Goal: Task Accomplishment & Management: Manage account settings

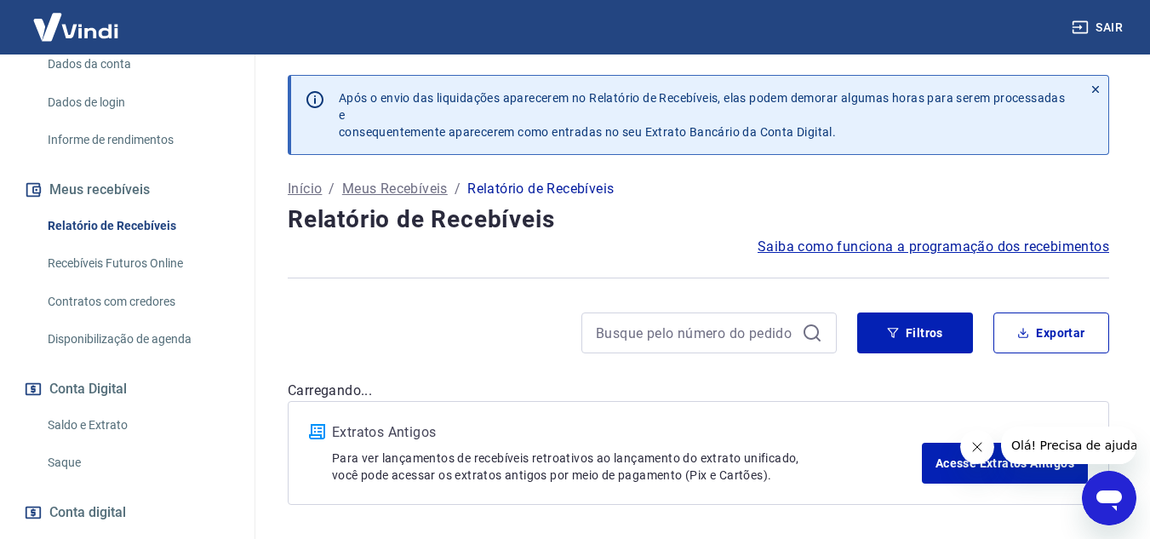
scroll to position [341, 0]
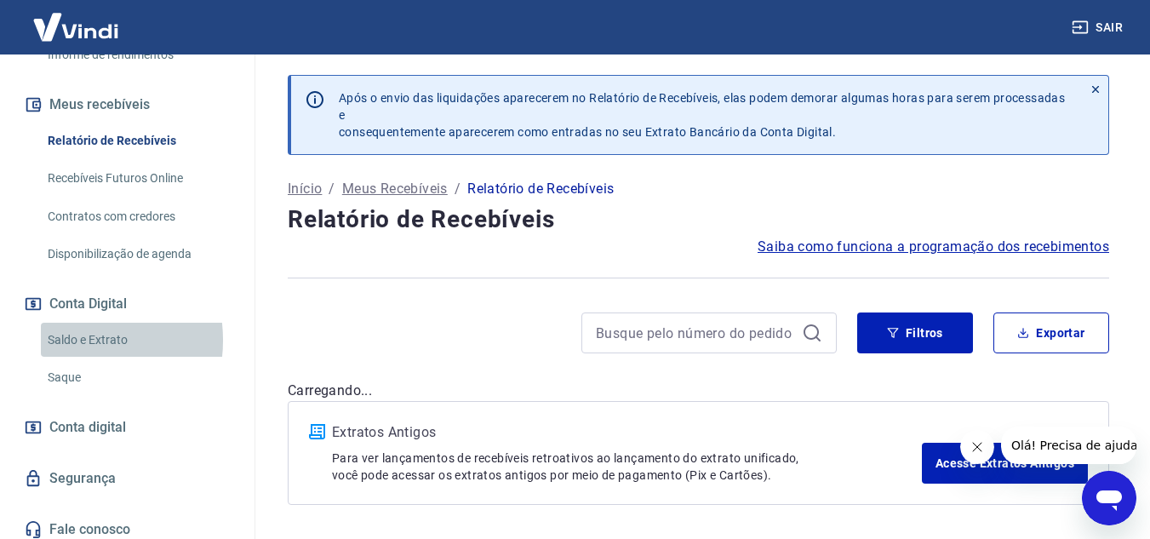
click at [72, 358] on link "Saldo e Extrato" at bounding box center [137, 340] width 193 height 35
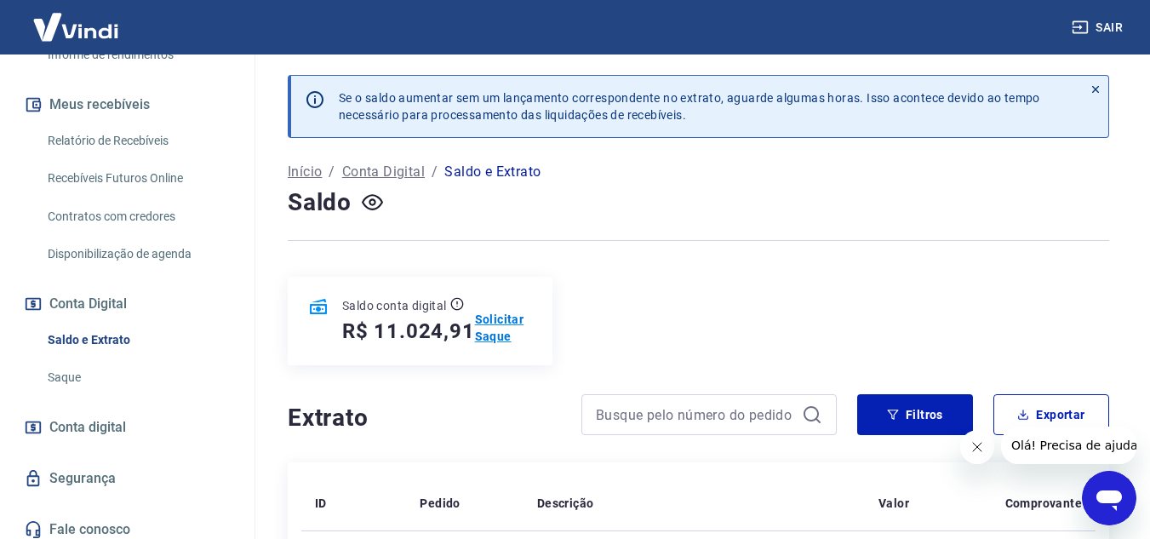
click at [493, 318] on p "Solicitar Saque" at bounding box center [503, 328] width 57 height 34
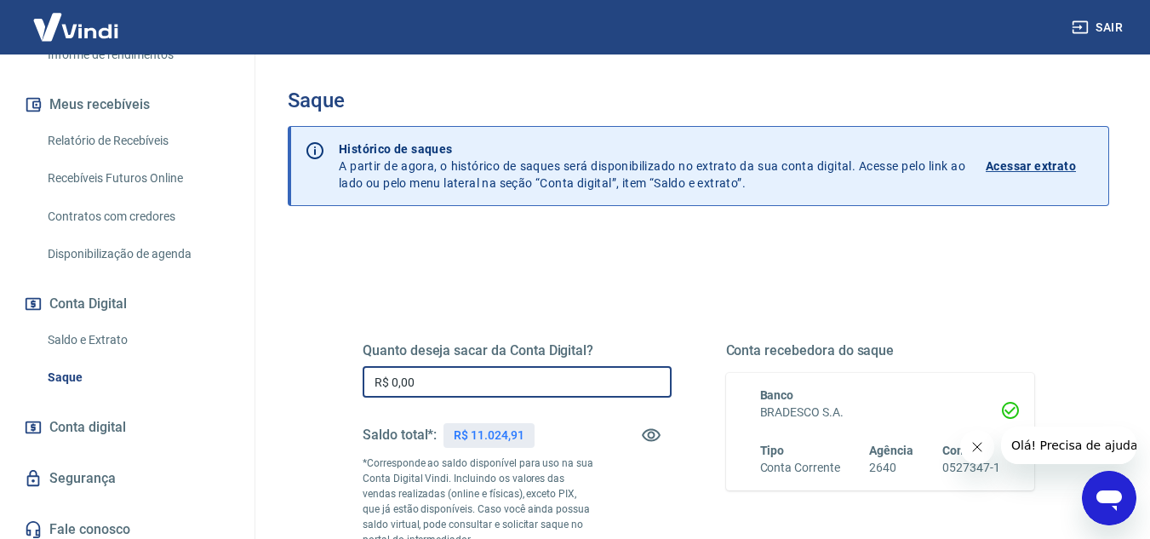
click at [452, 371] on input "R$ 0,00" at bounding box center [517, 382] width 309 height 32
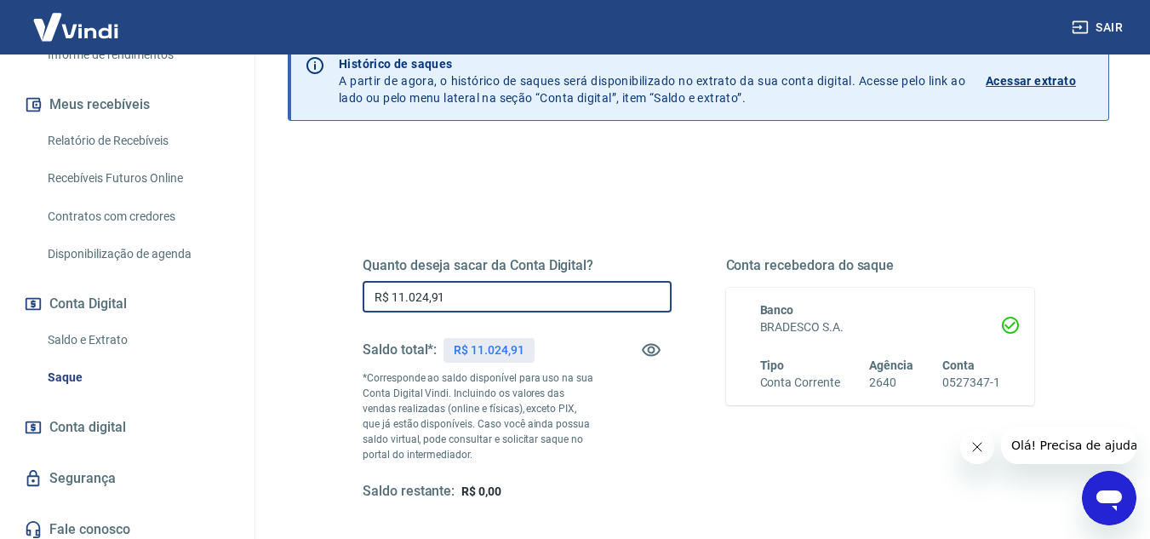
type input "R$ 11.024,91"
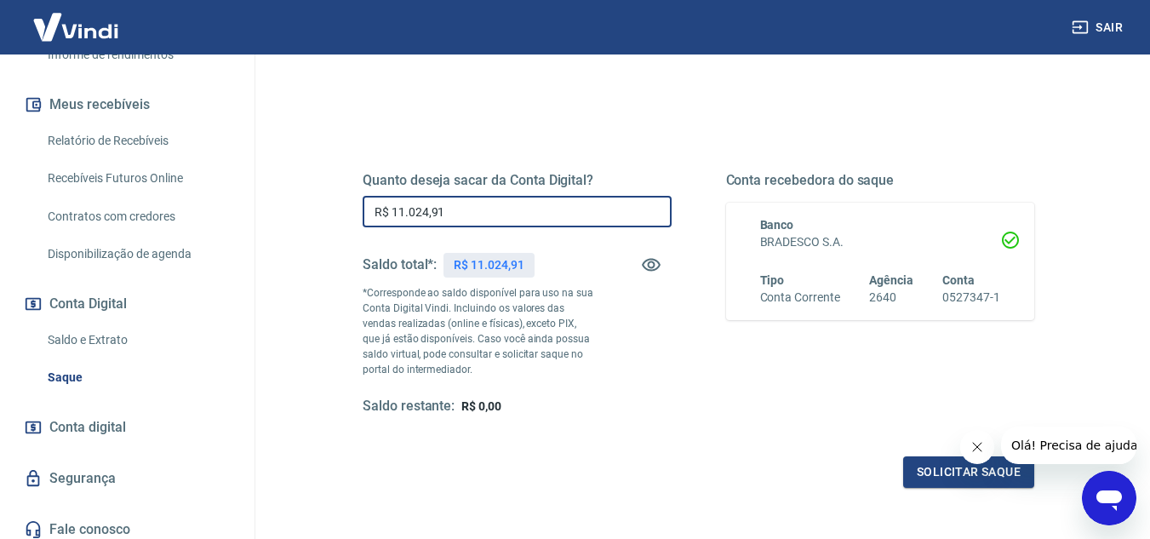
click at [969, 461] on button "Fechar mensagem da empresa" at bounding box center [977, 447] width 34 height 34
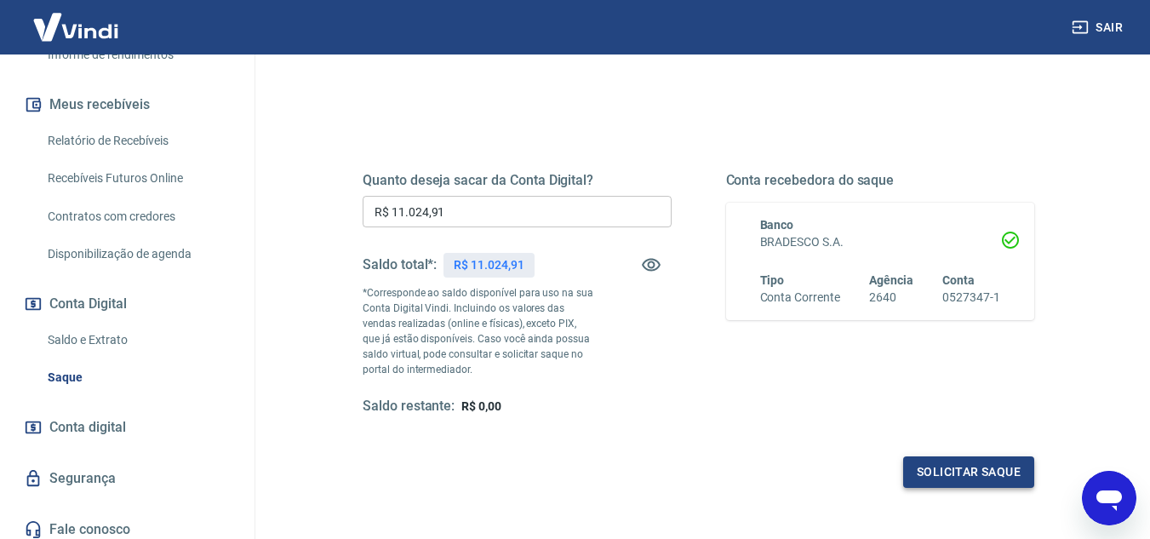
click at [968, 464] on button "Solicitar saque" at bounding box center [968, 472] width 131 height 32
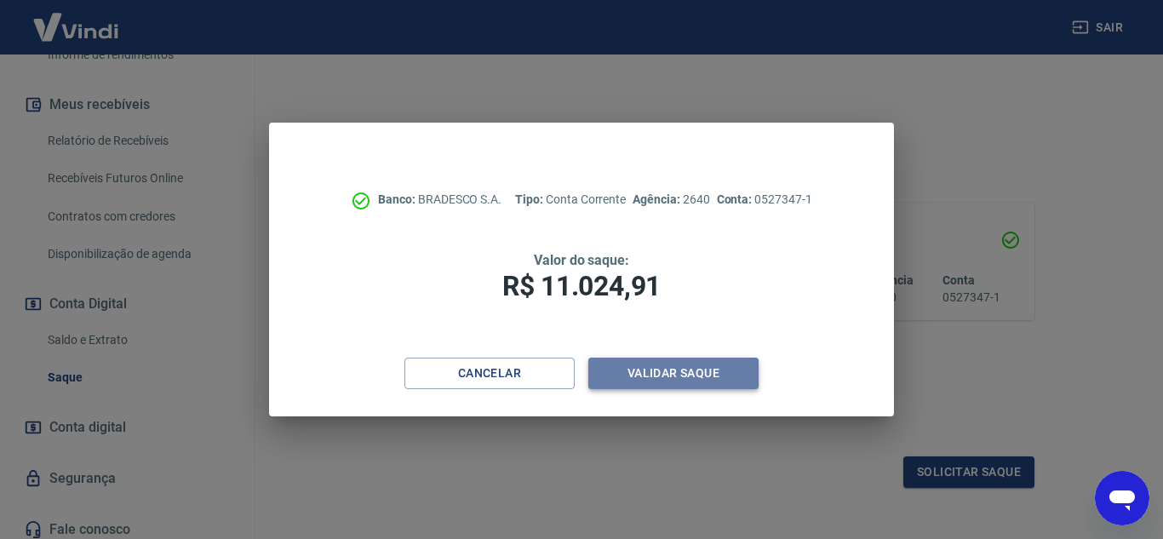
click at [673, 372] on button "Validar saque" at bounding box center [673, 374] width 170 height 32
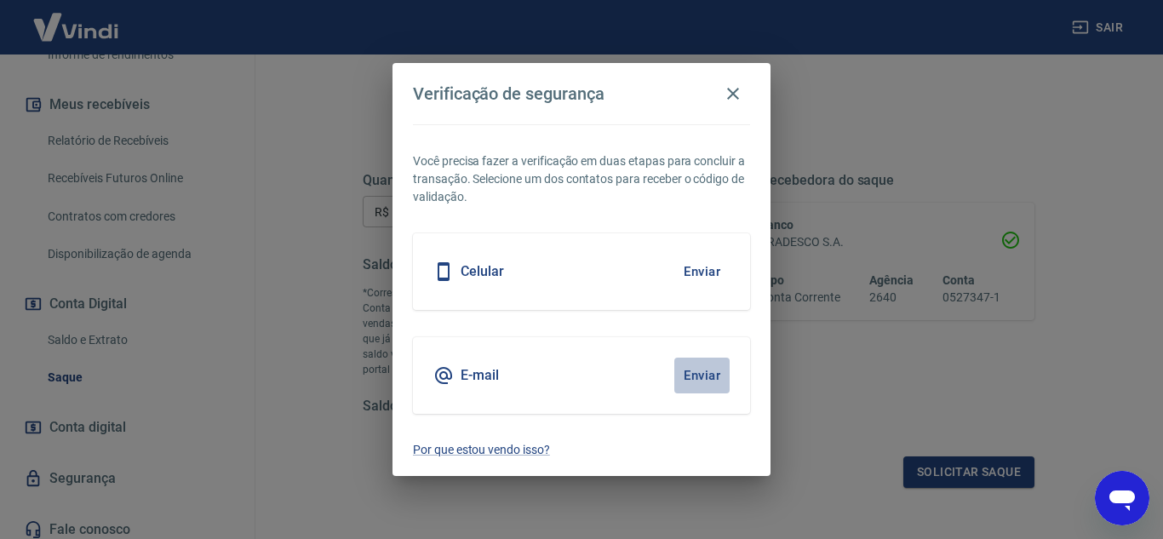
click at [692, 373] on button "Enviar" at bounding box center [701, 376] width 55 height 36
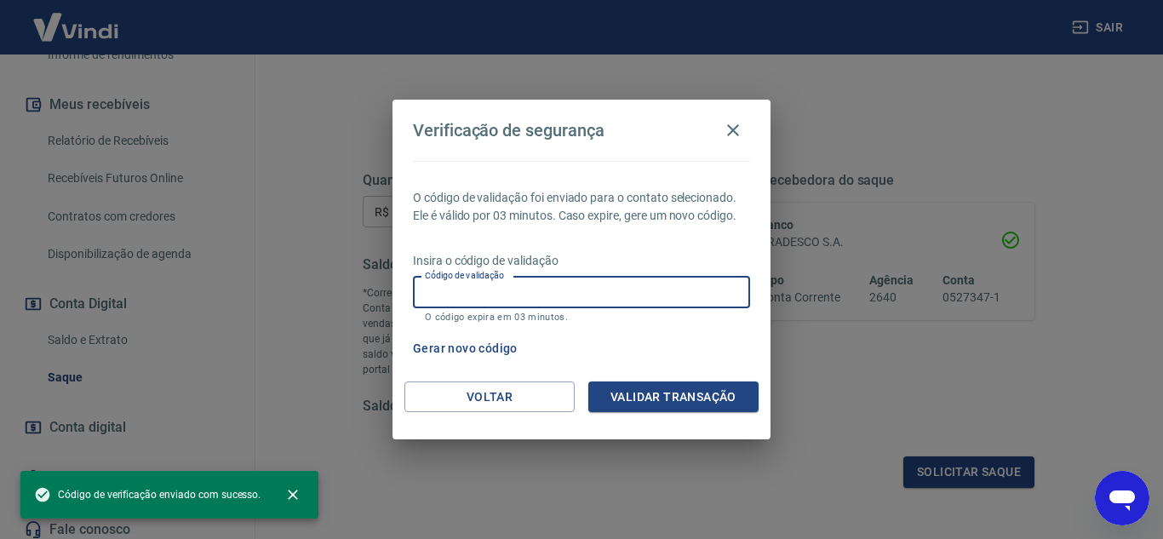
click at [503, 286] on div "Código de validação Código de validação O código expira em 03 minutos." at bounding box center [581, 300] width 337 height 46
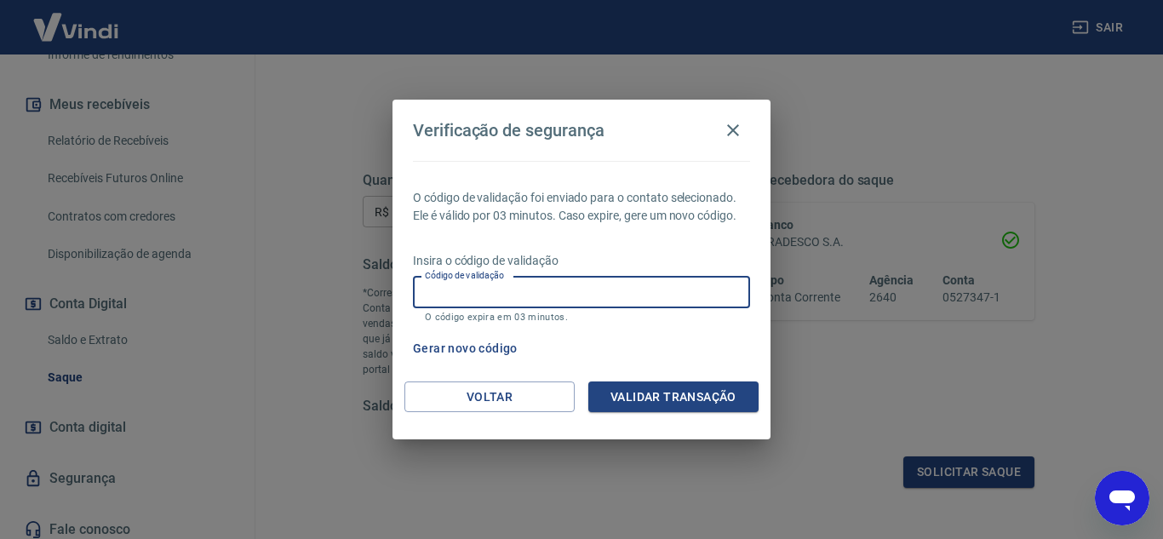
paste input "415530"
type input "415530"
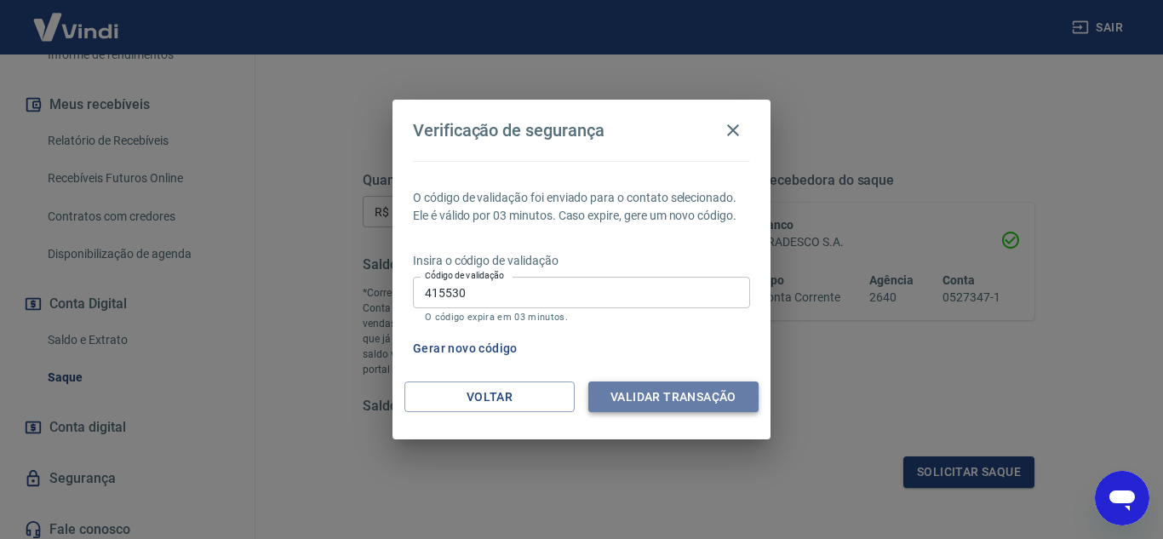
click at [652, 392] on button "Validar transação" at bounding box center [673, 397] width 170 height 32
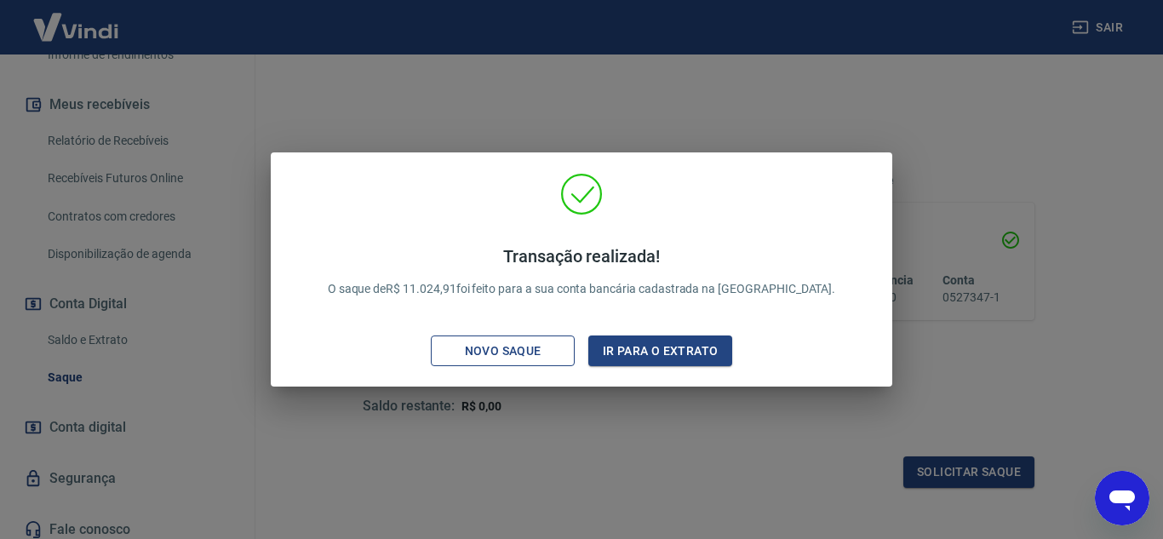
click at [507, 349] on div "Novo saque" at bounding box center [503, 351] width 118 height 21
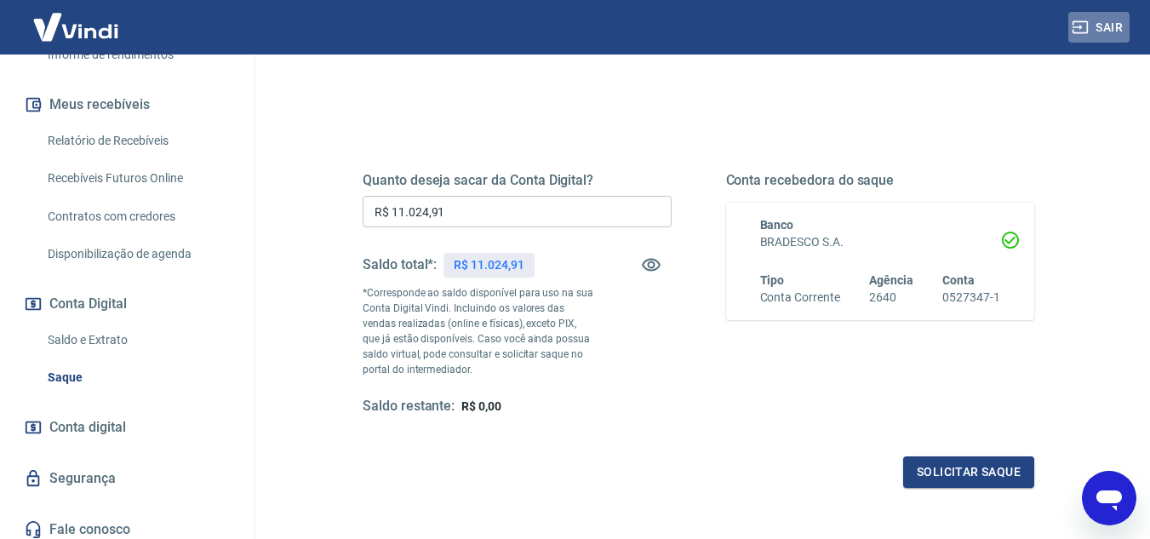
click at [1103, 21] on button "Sair" at bounding box center [1099, 28] width 61 height 32
